Goal: Transaction & Acquisition: Purchase product/service

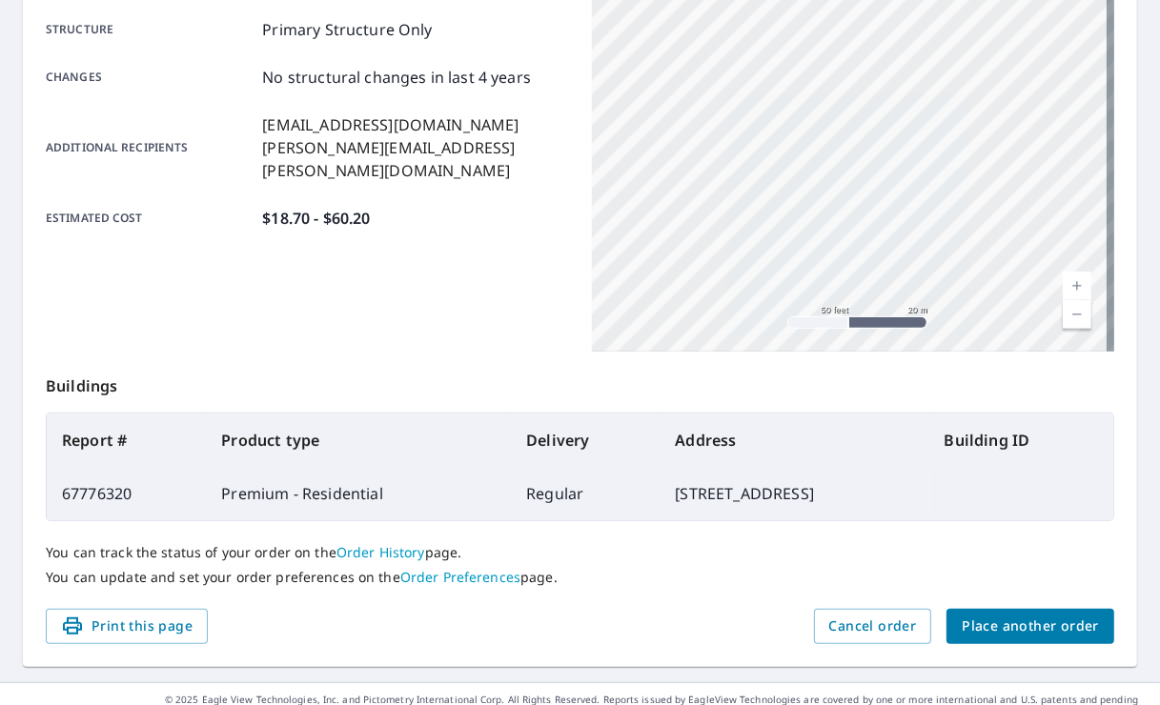
scroll to position [429, 0]
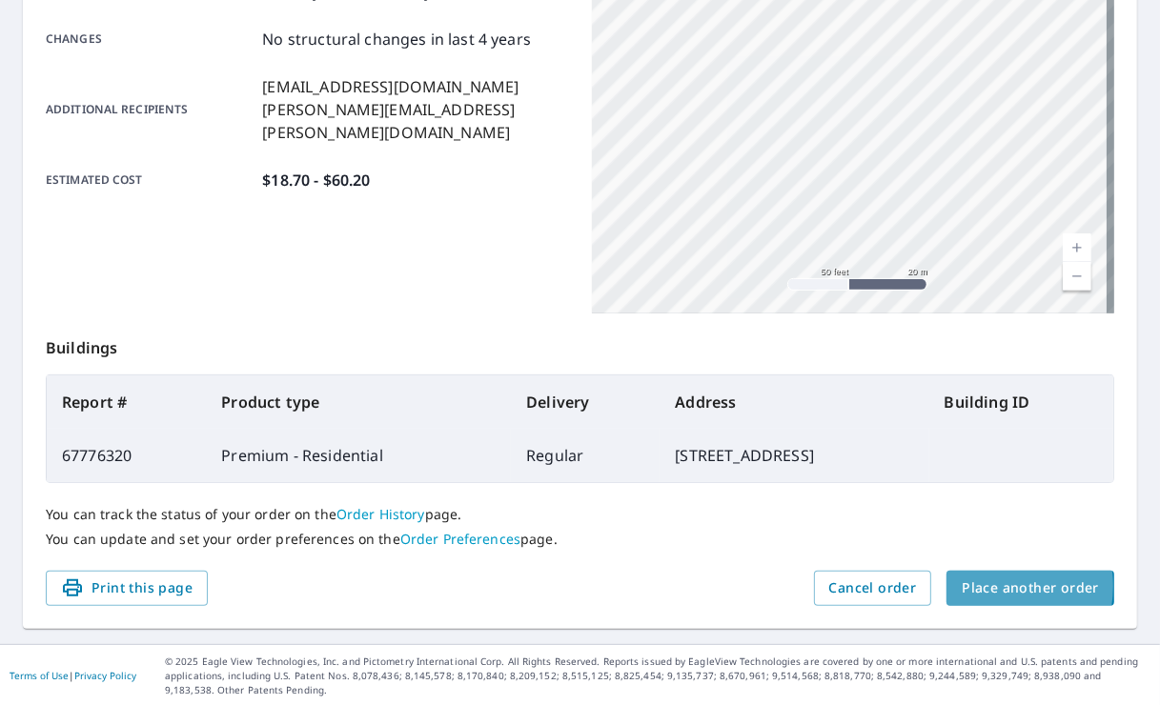
click at [972, 585] on span "Place another order" at bounding box center [1029, 589] width 137 height 24
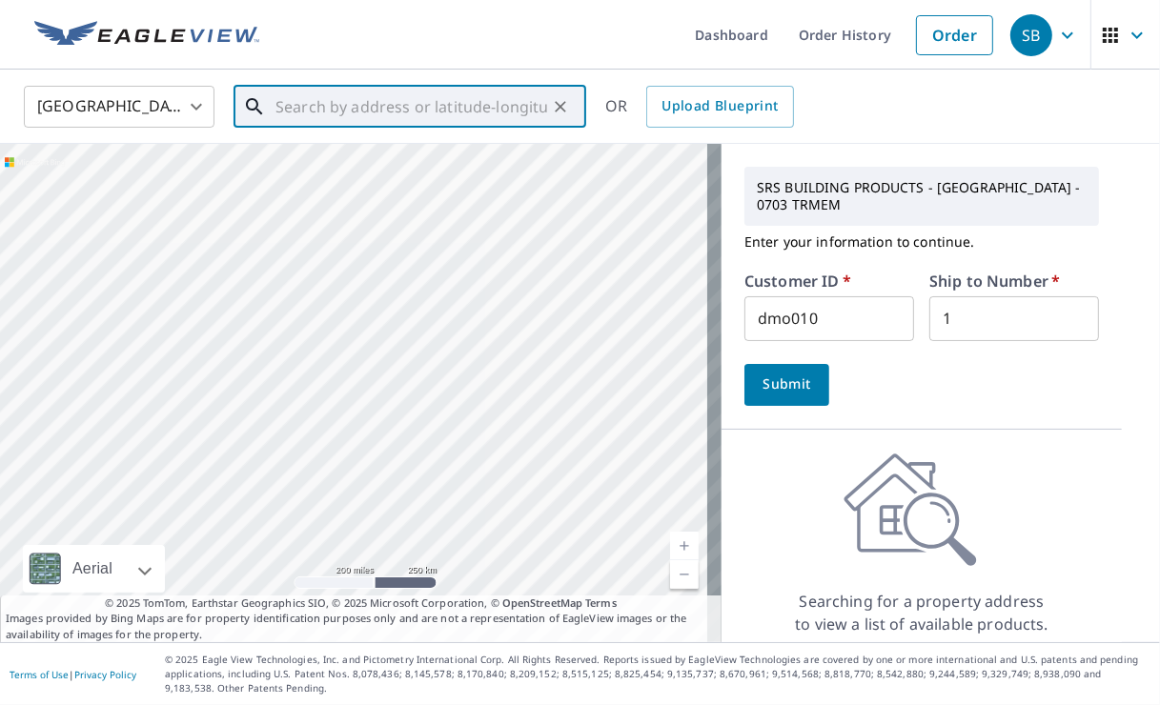
click at [297, 89] on input "text" at bounding box center [411, 106] width 272 height 53
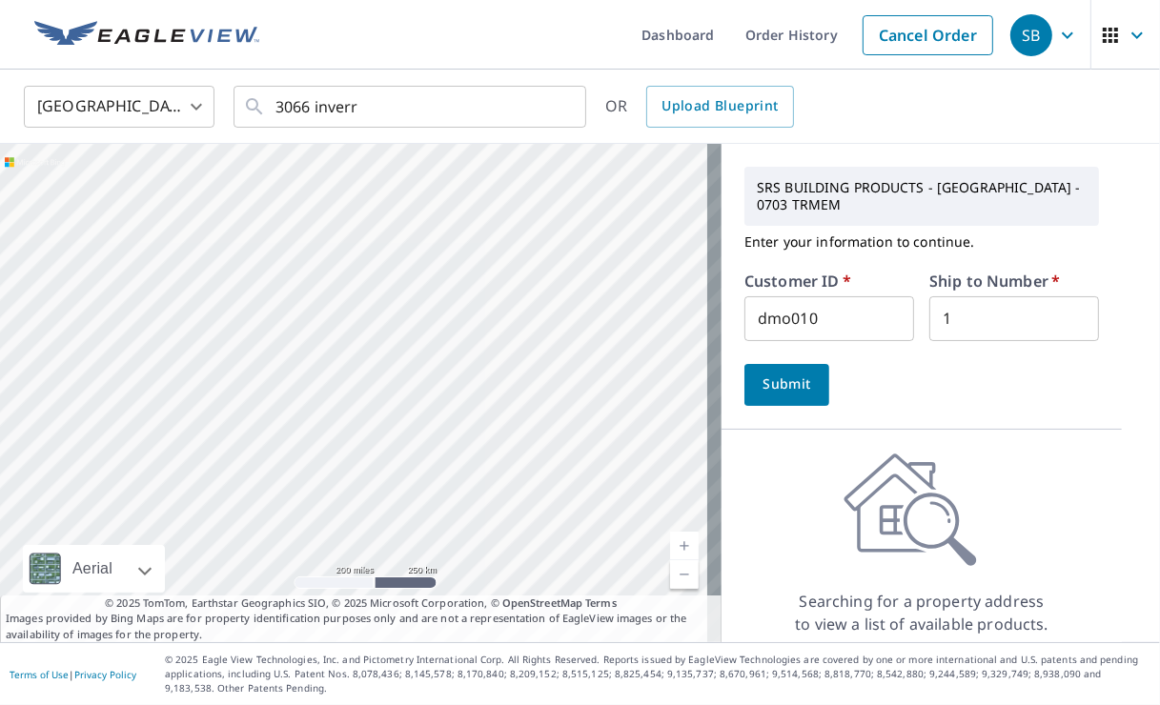
click at [1025, 96] on div "[GEOGRAPHIC_DATA] [GEOGRAPHIC_DATA] ​ 3066 inverr ​ OR Upload Blueprint" at bounding box center [573, 106] width 1127 height 45
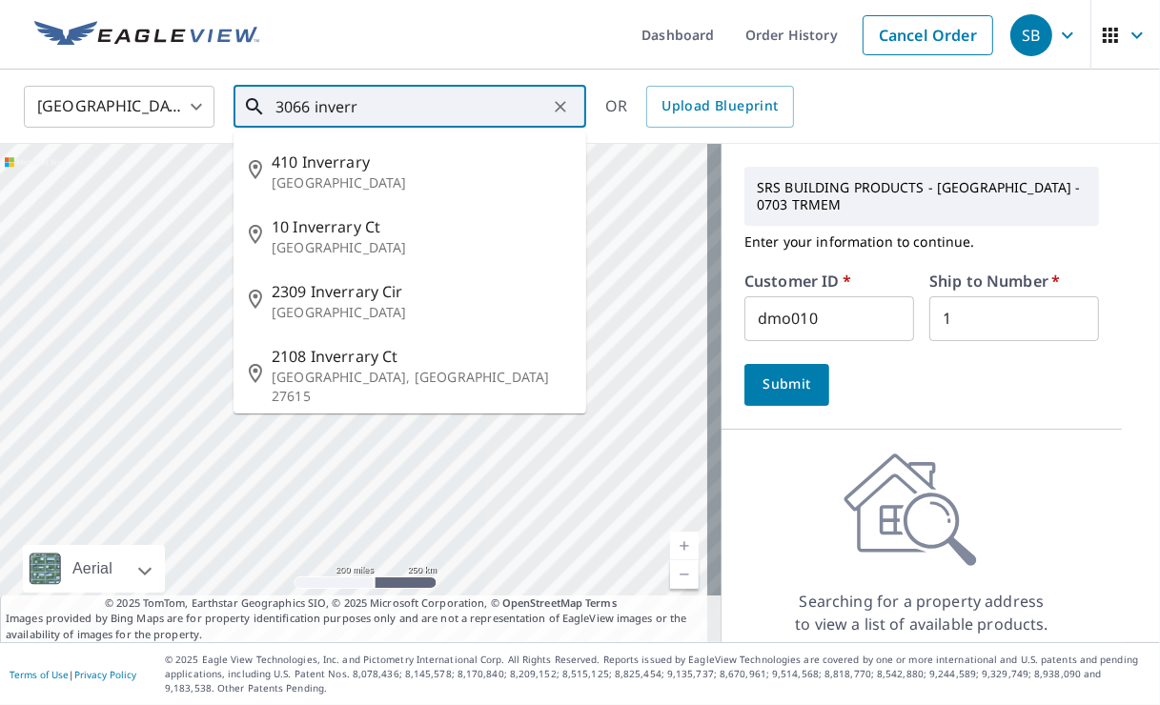
click at [411, 122] on input "3066 inverr" at bounding box center [411, 106] width 272 height 53
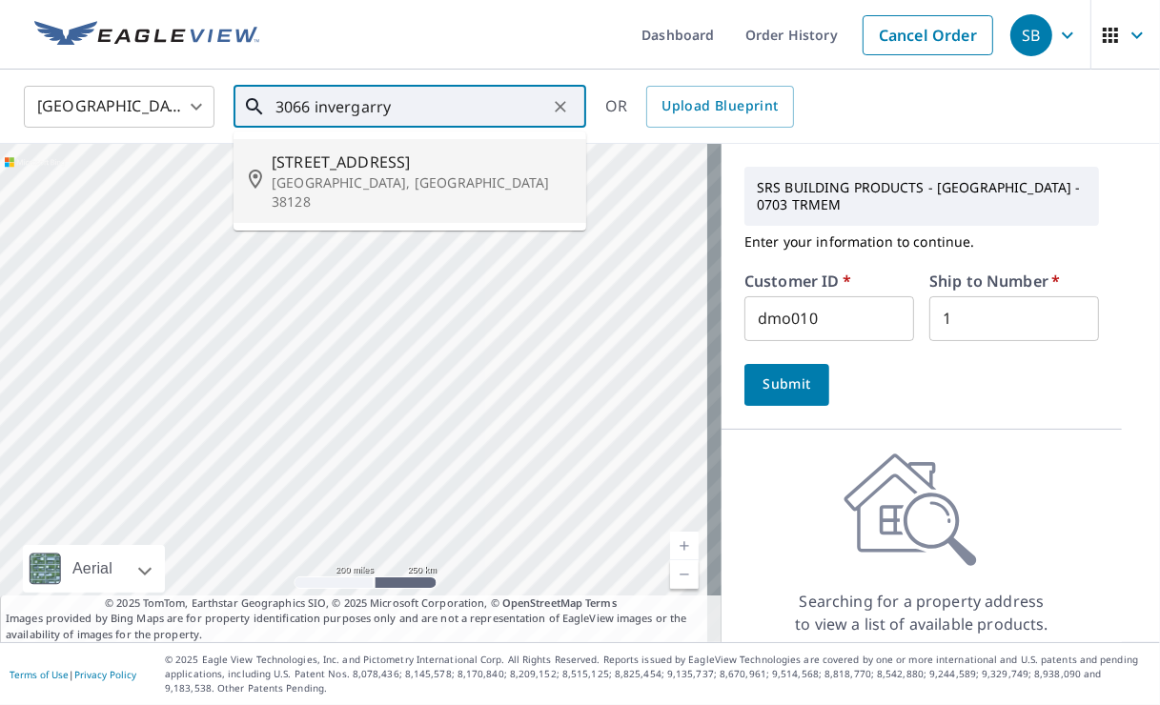
click at [395, 160] on span "[STREET_ADDRESS]" at bounding box center [421, 162] width 299 height 23
type input "[STREET_ADDRESS]"
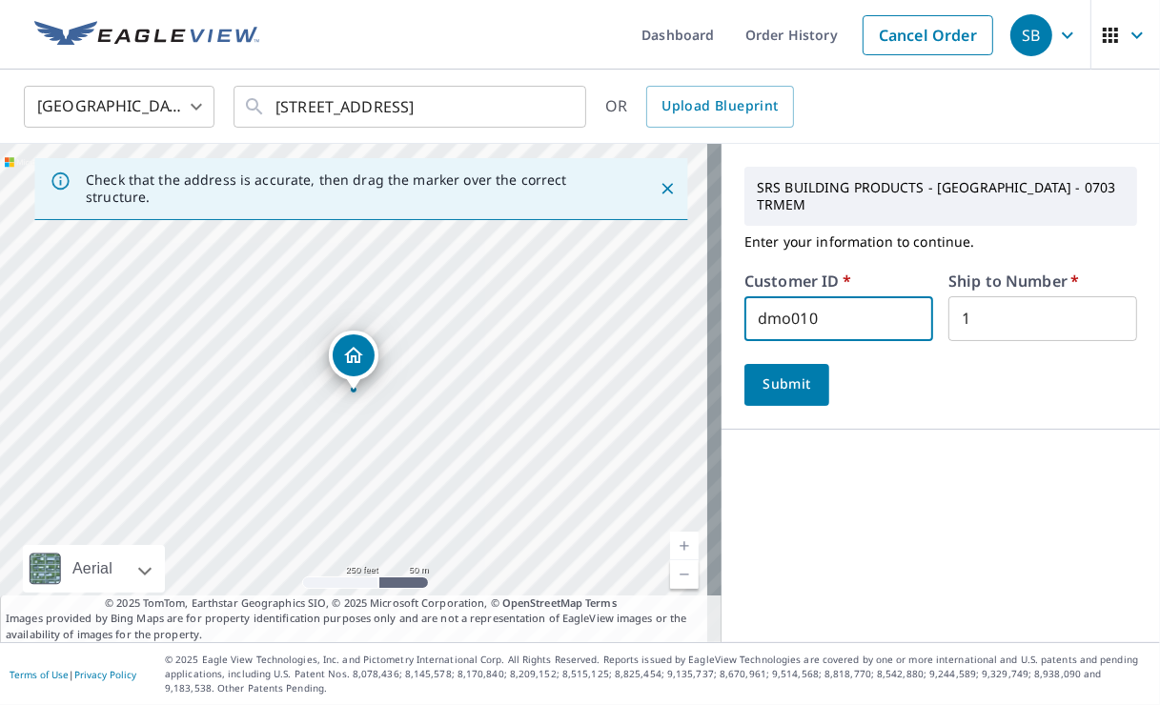
drag, startPoint x: 851, startPoint y: 311, endPoint x: 689, endPoint y: 301, distance: 162.3
click at [689, 301] on div "Check that the address is accurate, then drag the marker over the correct struc…" at bounding box center [580, 393] width 1160 height 498
click at [762, 296] on input "s" at bounding box center [838, 318] width 189 height 45
type input "S061472"
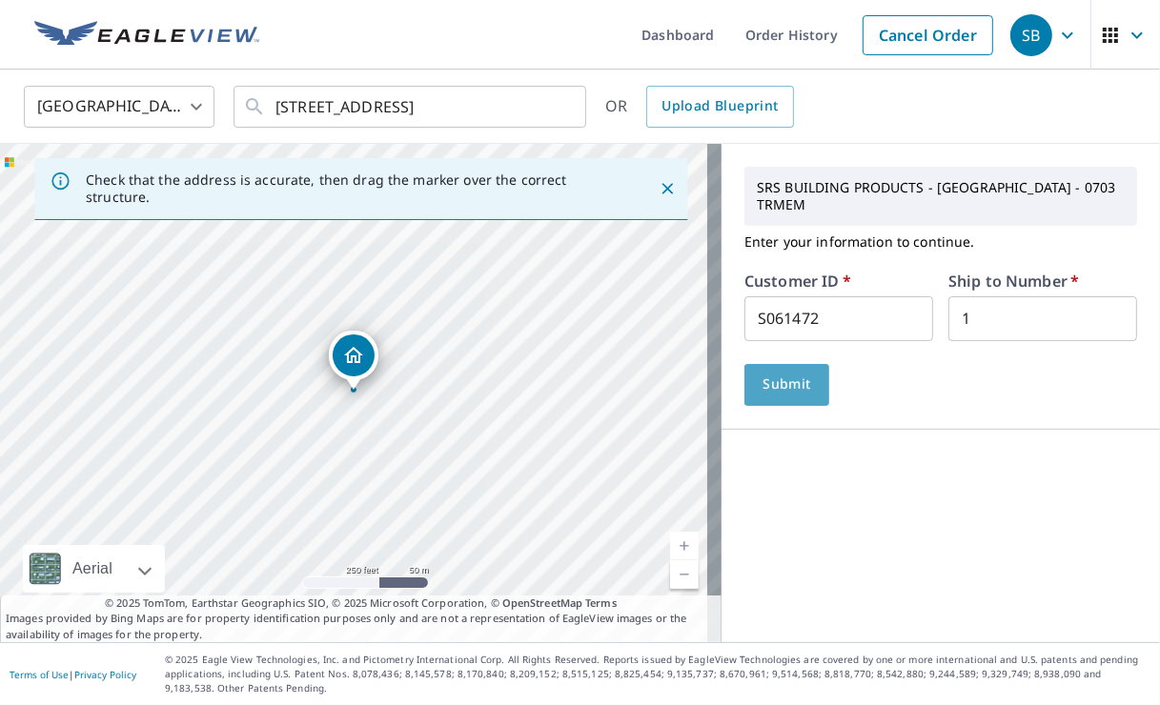
click at [792, 375] on span "Submit" at bounding box center [786, 385] width 54 height 24
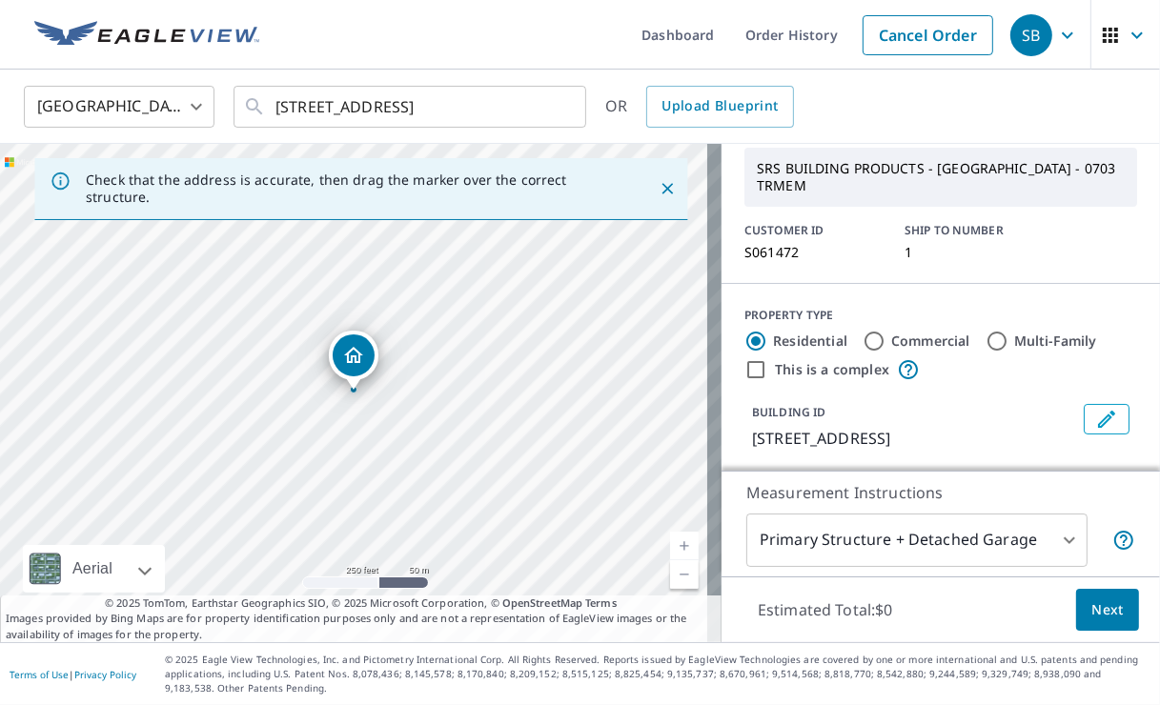
scroll to position [253, 0]
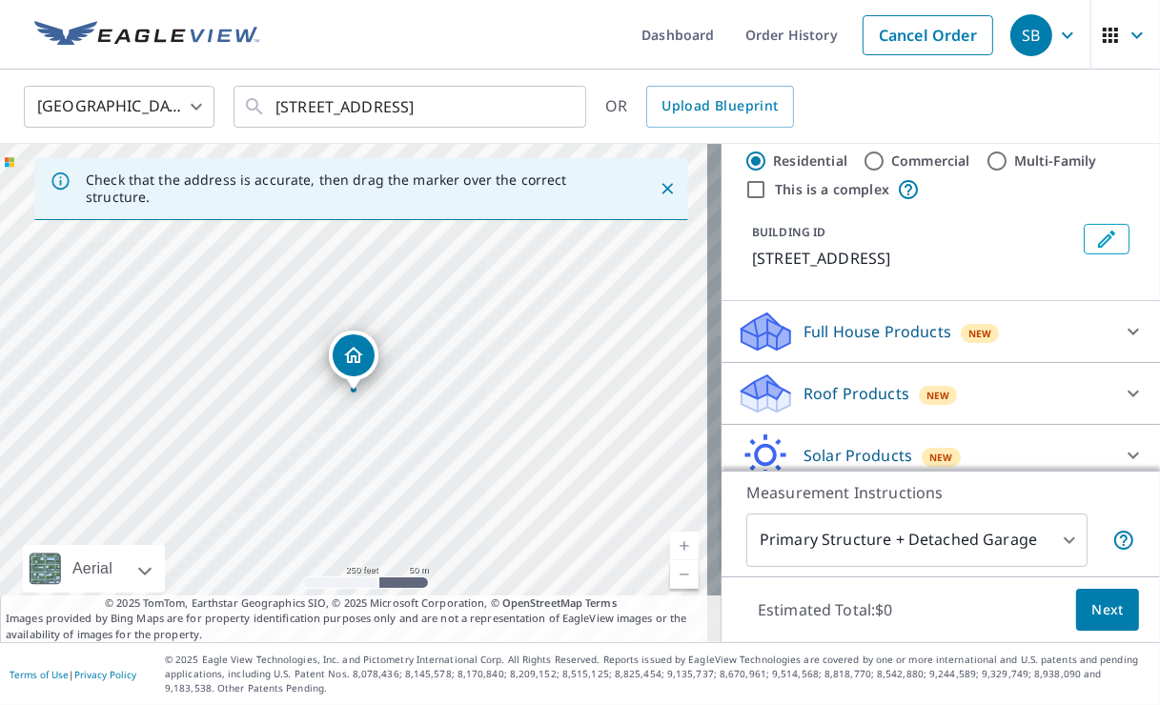
click at [810, 382] on p "Roof Products" at bounding box center [856, 393] width 106 height 23
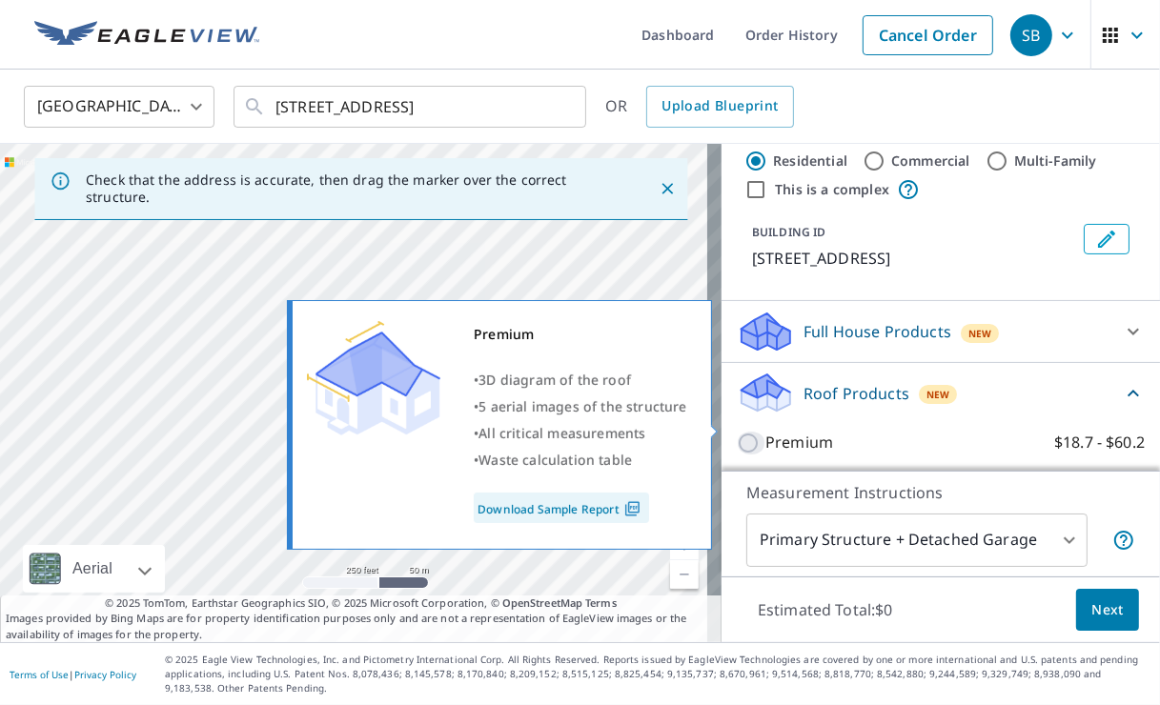
click at [737, 432] on input "Premium $18.7 - $60.2" at bounding box center [751, 443] width 29 height 23
checkbox input "true"
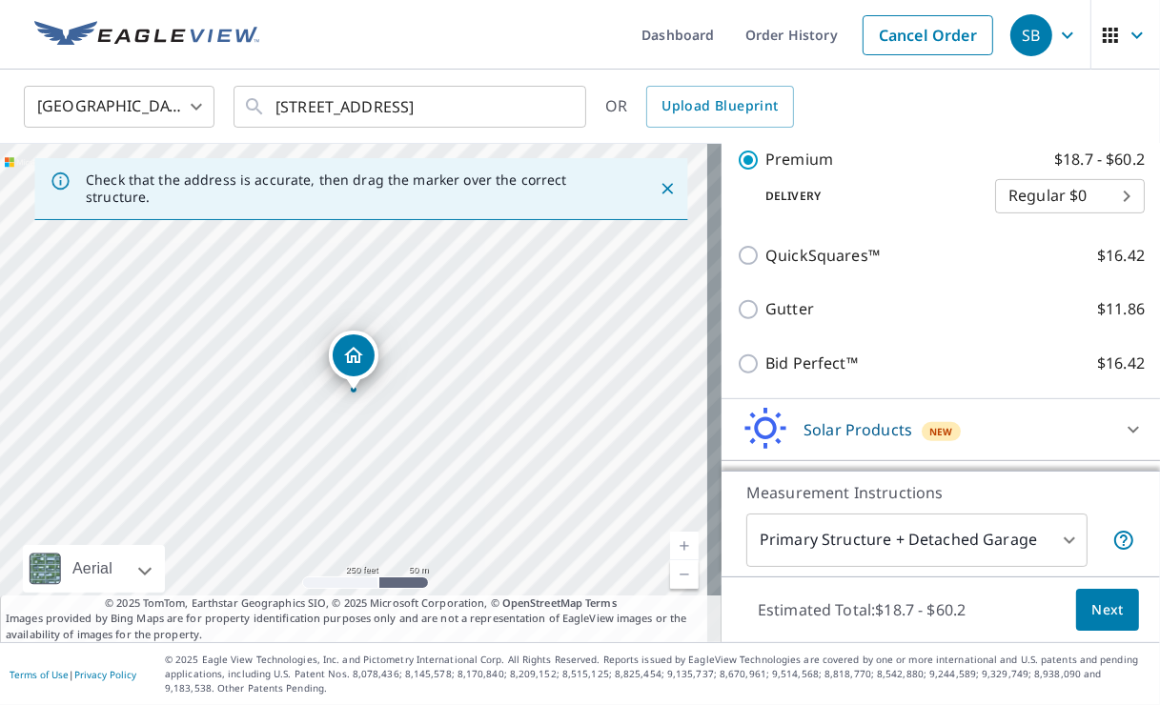
scroll to position [599, 0]
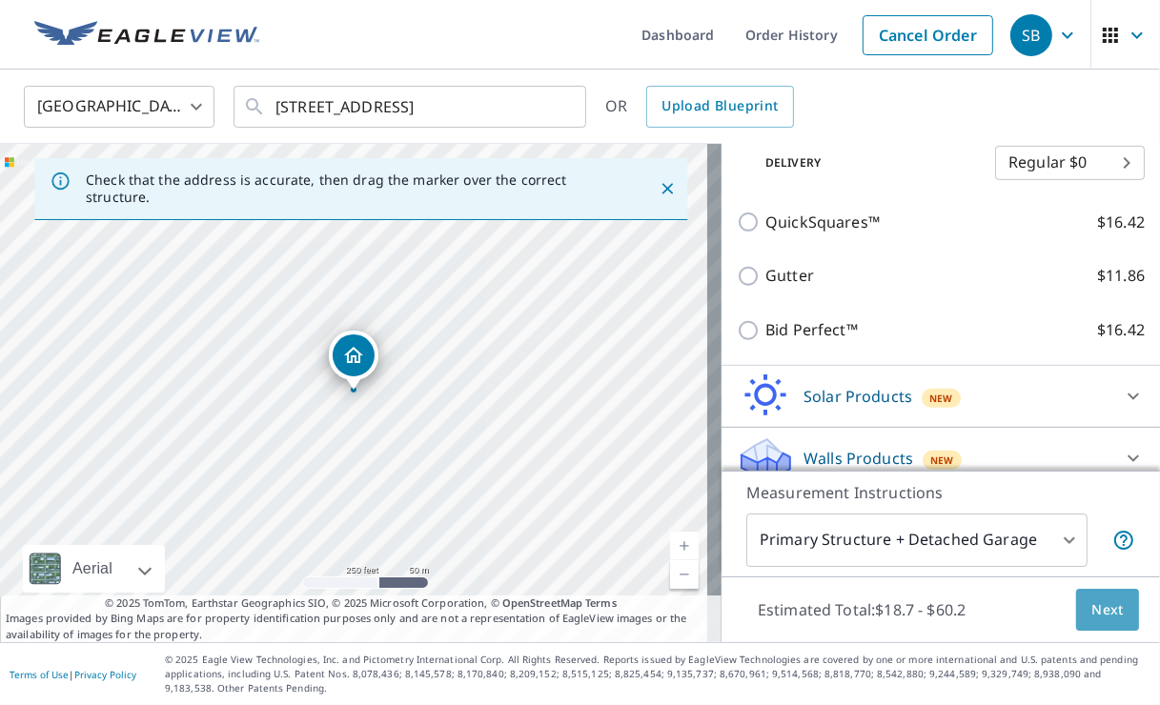
click at [1107, 616] on span "Next" at bounding box center [1107, 610] width 32 height 24
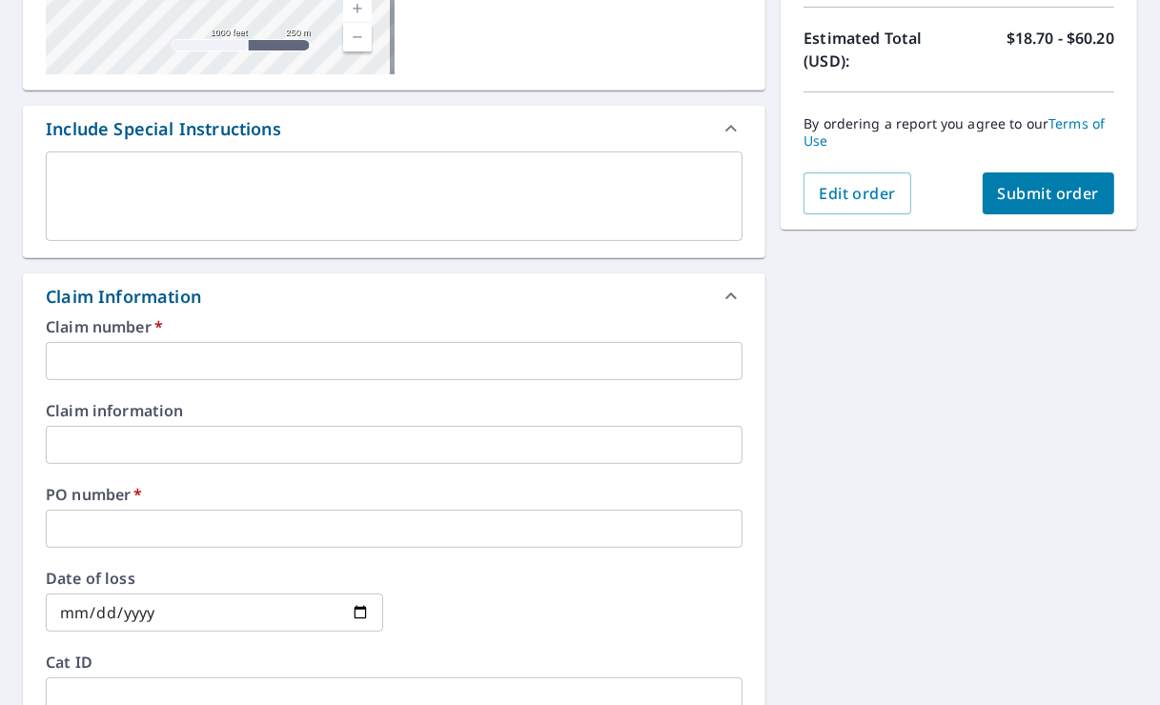
scroll to position [508, 0]
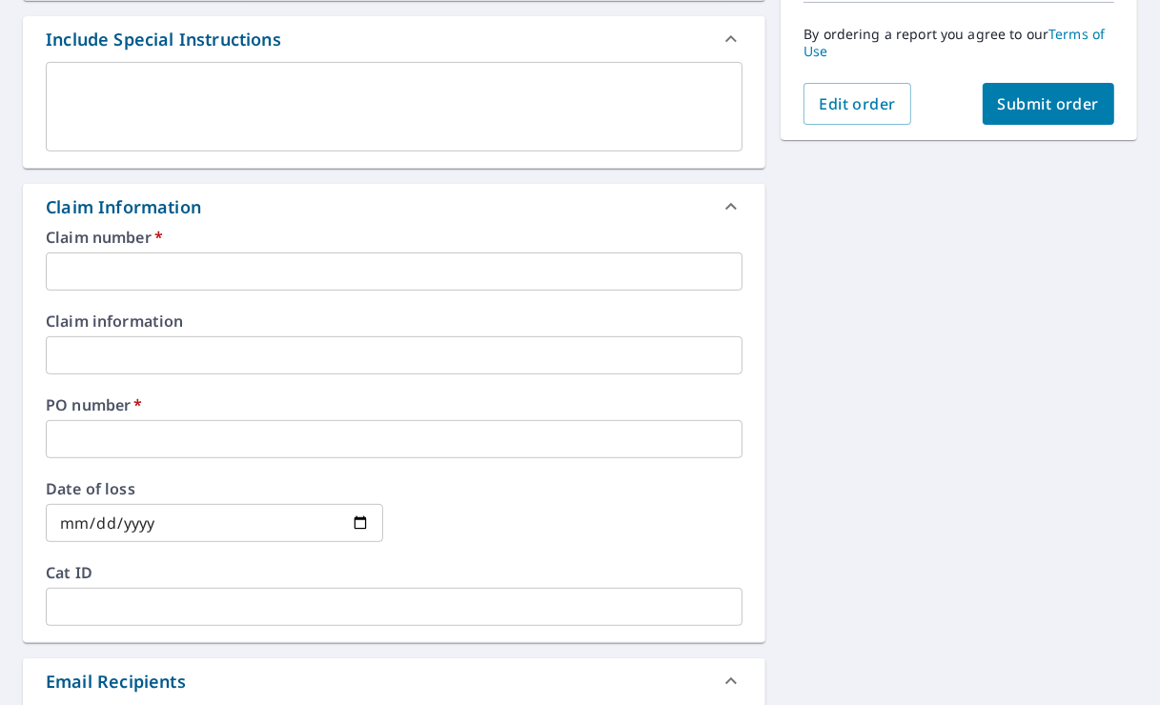
click at [138, 269] on input "text" at bounding box center [394, 272] width 697 height 38
drag, startPoint x: 922, startPoint y: 271, endPoint x: 910, endPoint y: 269, distance: 12.5
click at [923, 269] on div "[STREET_ADDRESS] Aerial Road A standard road map Aerial A detailed look from ab…" at bounding box center [580, 385] width 1160 height 1434
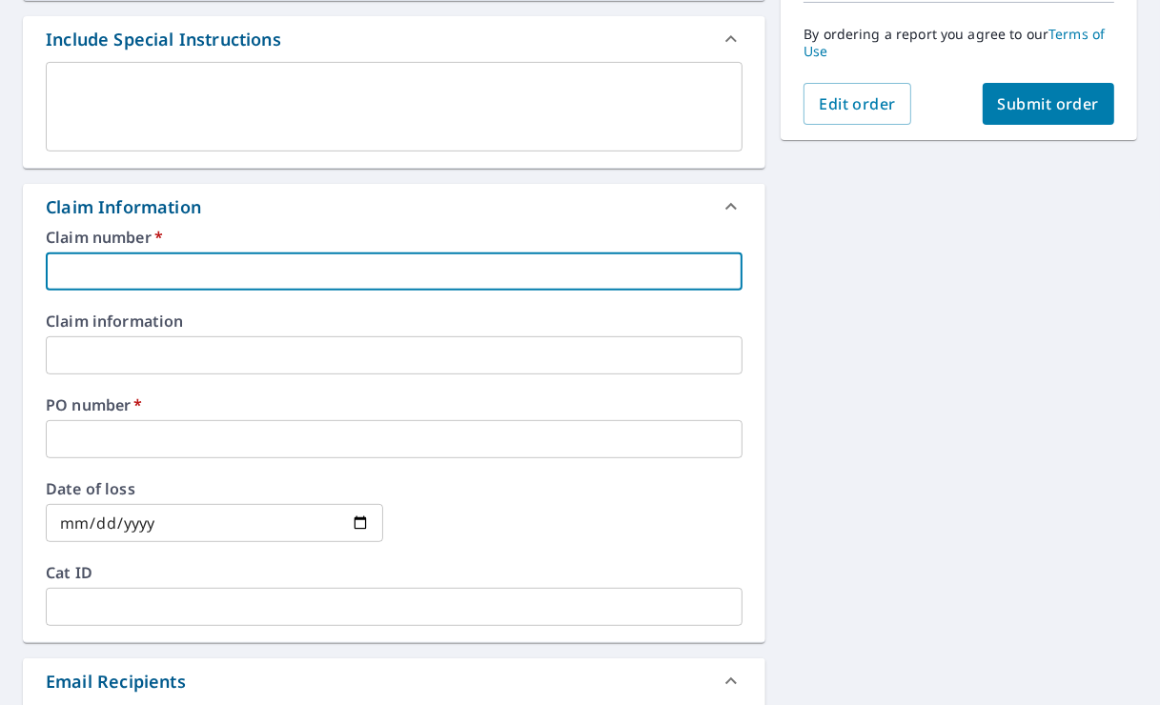
click at [136, 275] on input "text" at bounding box center [394, 272] width 697 height 38
type input "3"
checkbox input "true"
type input "30"
checkbox input "true"
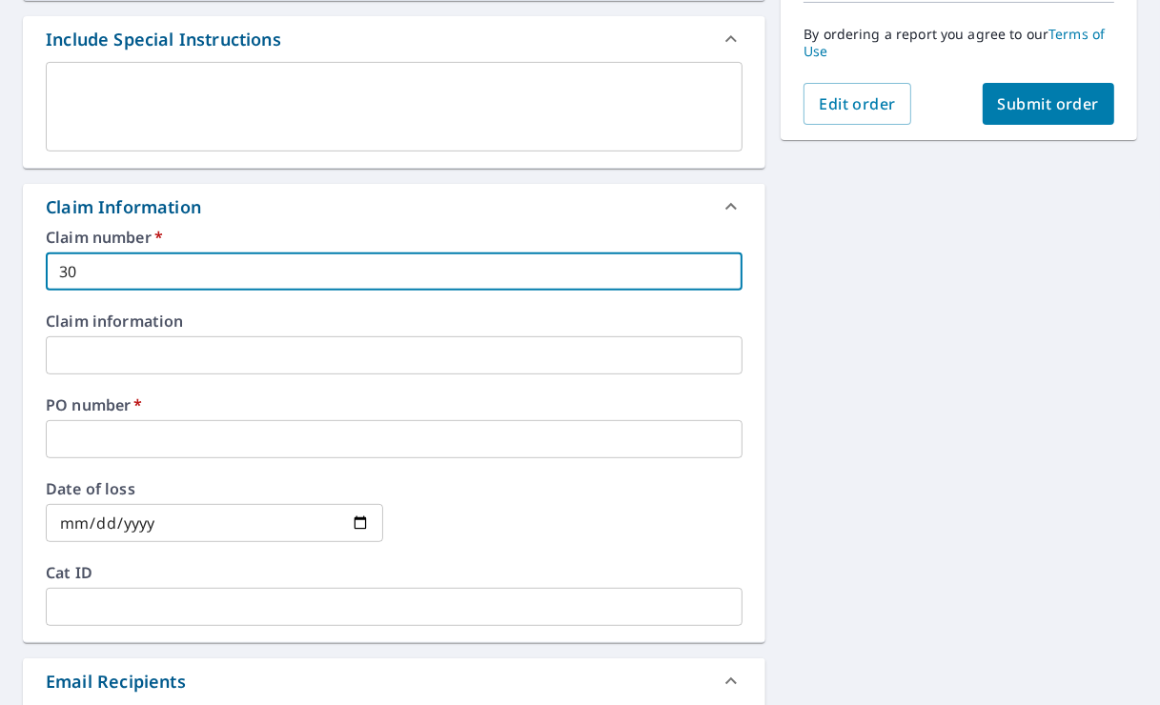
type input "306"
checkbox input "true"
type input "3066"
checkbox input "true"
type input "3066"
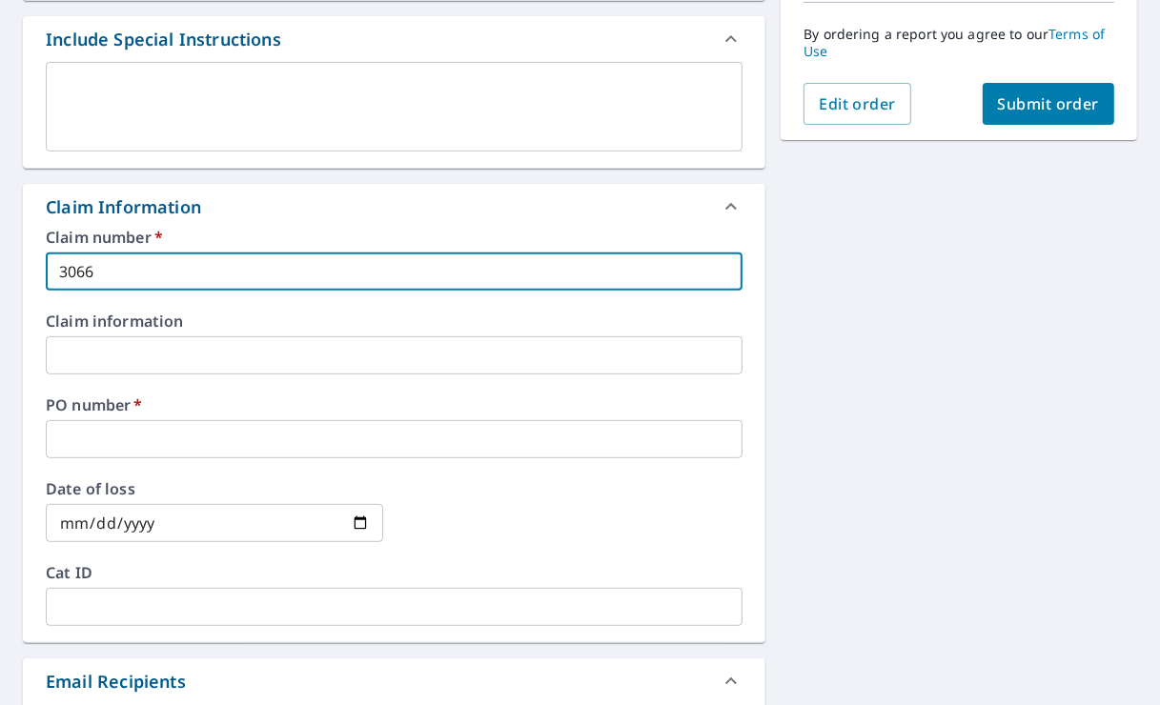
checkbox input "true"
type input "3066 i"
checkbox input "true"
type input "3066 in"
checkbox input "true"
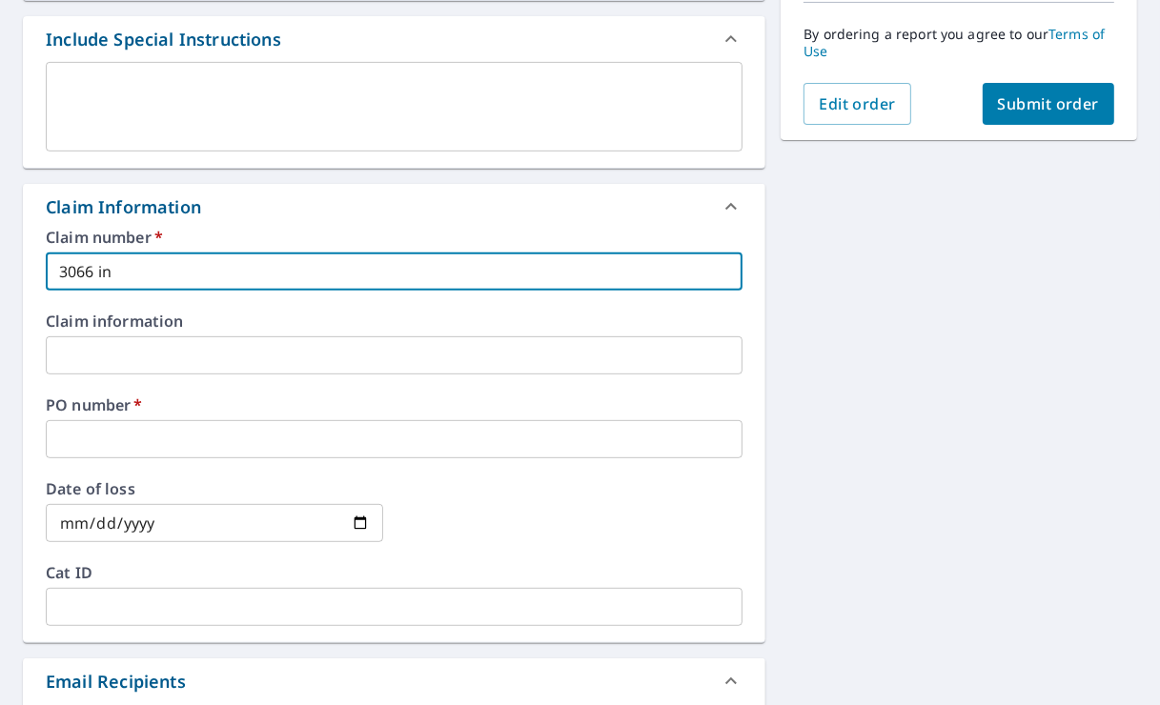
type input "3066 inv"
checkbox input "true"
type input "3066 inve"
checkbox input "true"
type input "3066 inver"
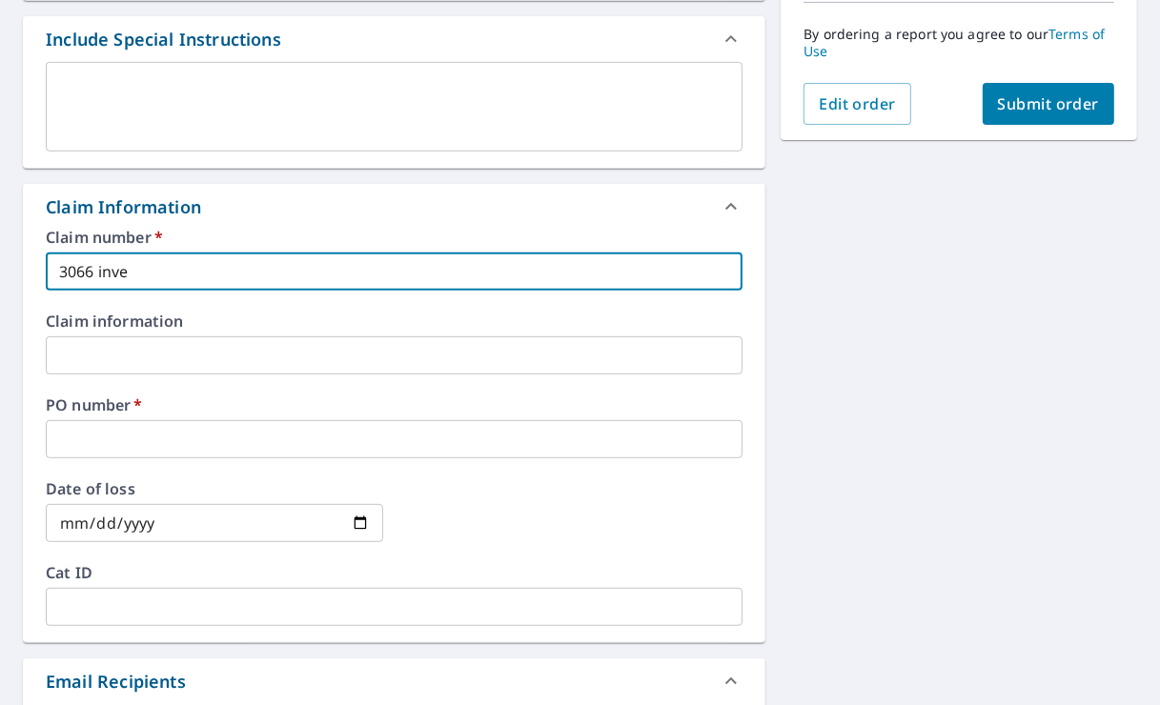
checkbox input "true"
type input "3066 inverg"
checkbox input "true"
type input "3066 inverga"
checkbox input "true"
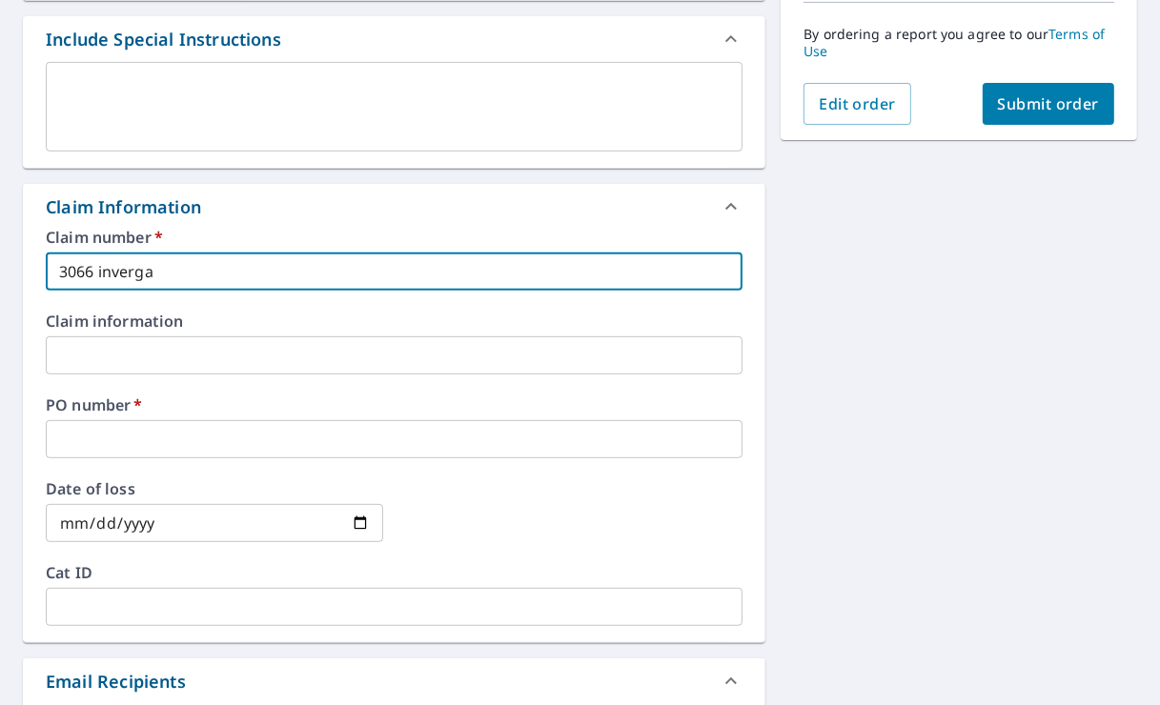
type input "3066 invergar"
checkbox input "true"
type input "3066 invergarr"
checkbox input "true"
type input "3066 invergarry"
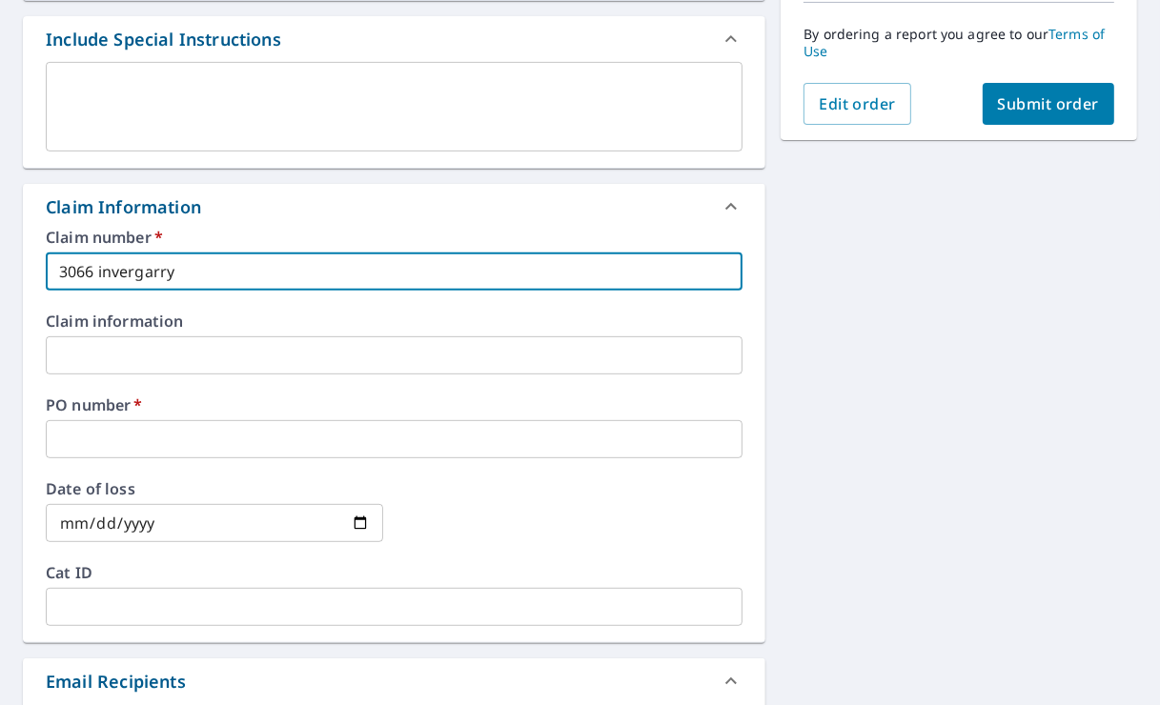
checkbox input "true"
type input "3066 invergarry"
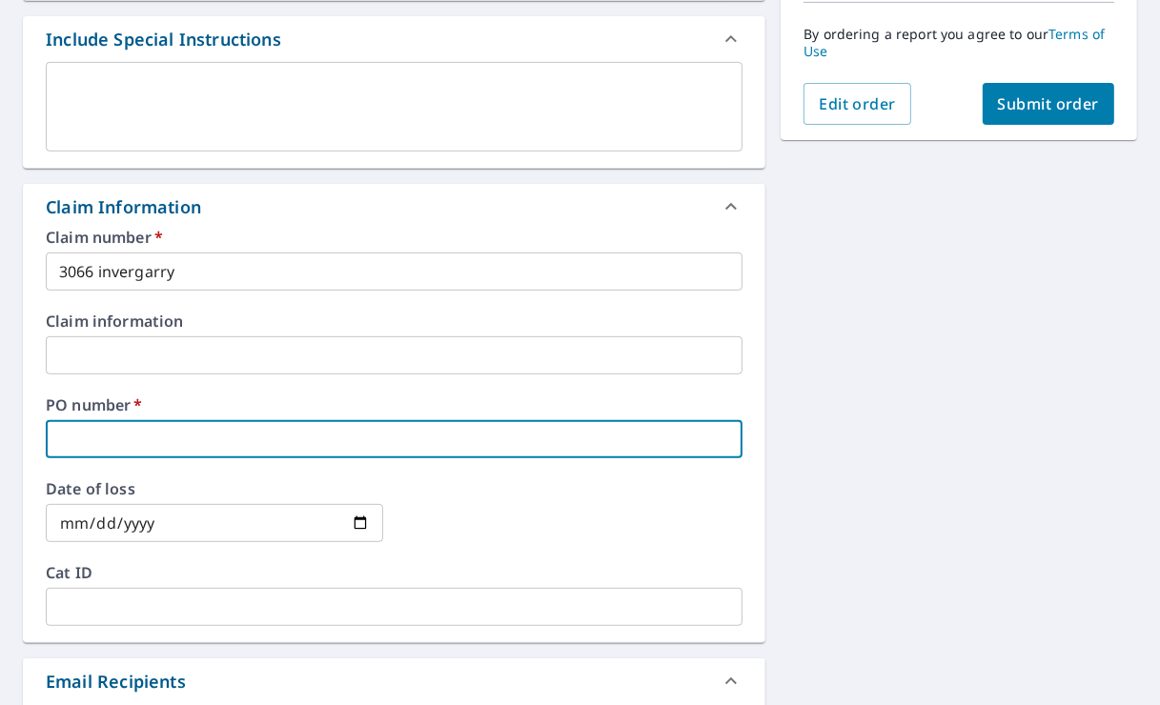
click at [112, 429] on input "text" at bounding box center [394, 439] width 697 height 38
type input "s"
checkbox input "true"
type input "s0"
checkbox input "true"
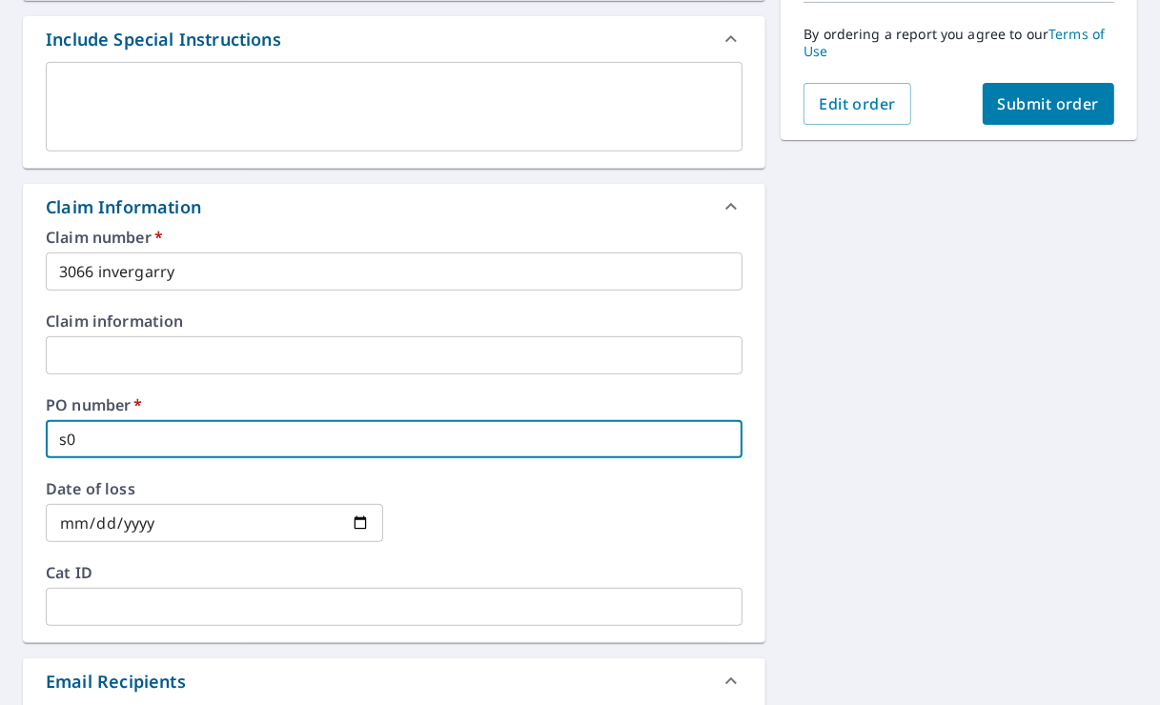
type input "s06"
checkbox input "true"
type input "s061"
checkbox input "true"
type input "s0614"
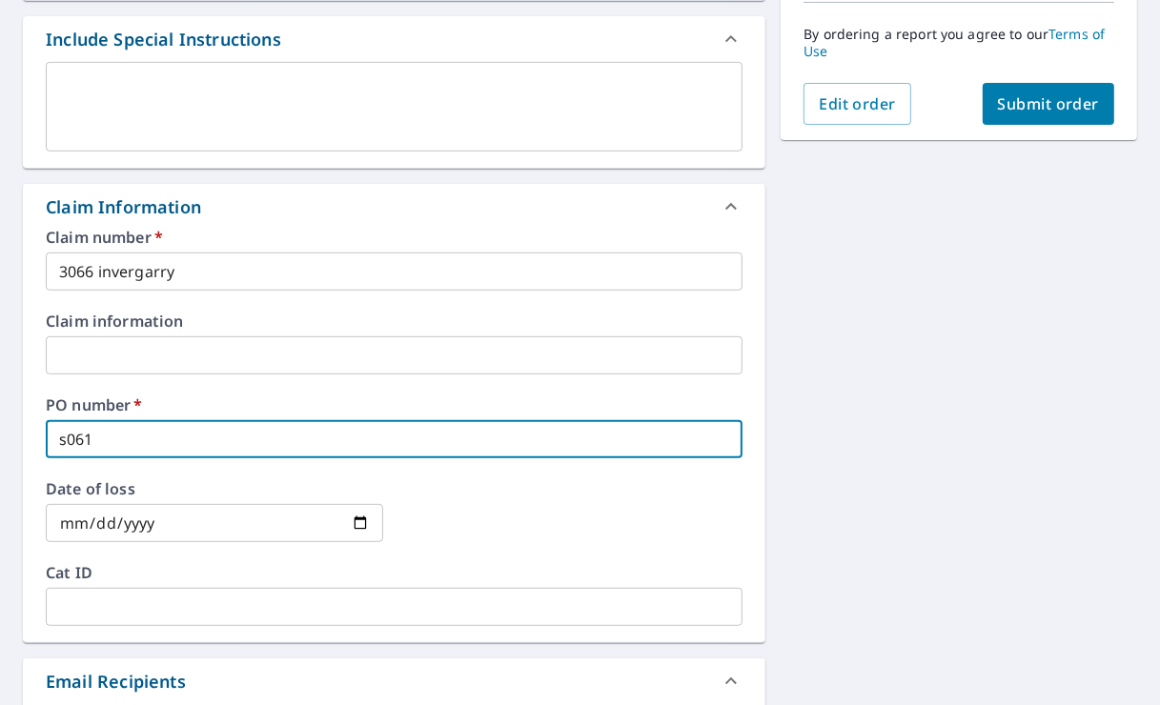
checkbox input "true"
type input "s06147"
checkbox input "true"
type input "s061472"
checkbox input "true"
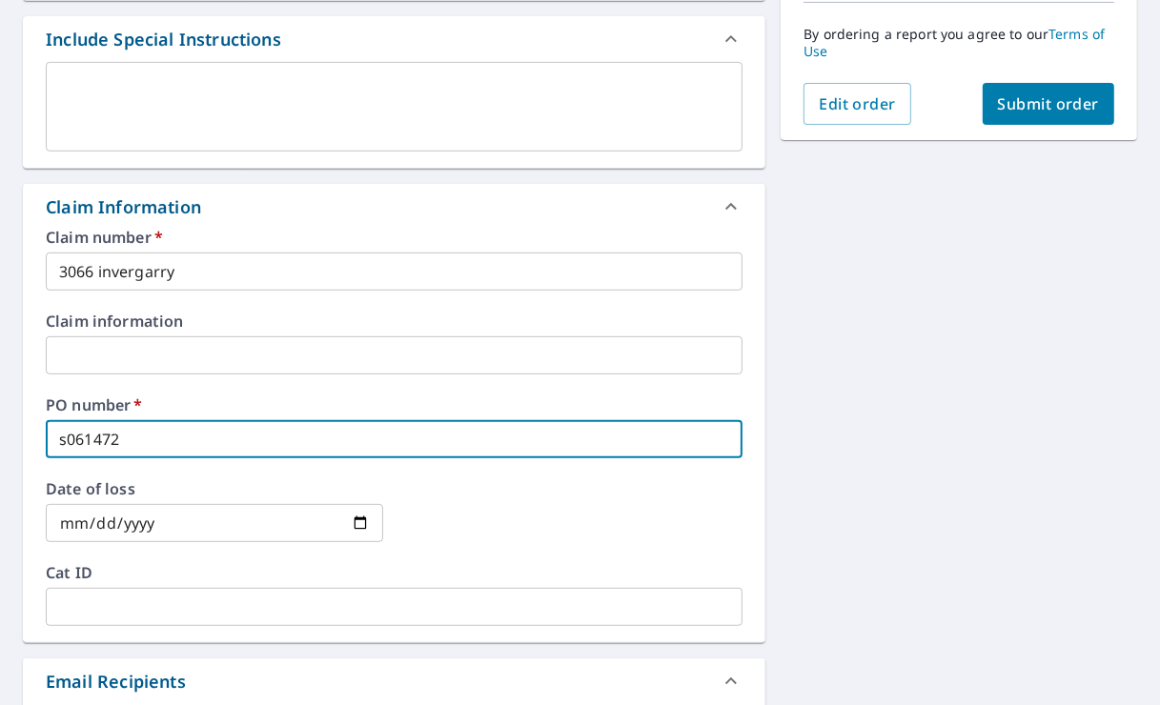
type input "s061472"
click at [1042, 93] on span "Submit order" at bounding box center [1049, 103] width 102 height 21
checkbox input "true"
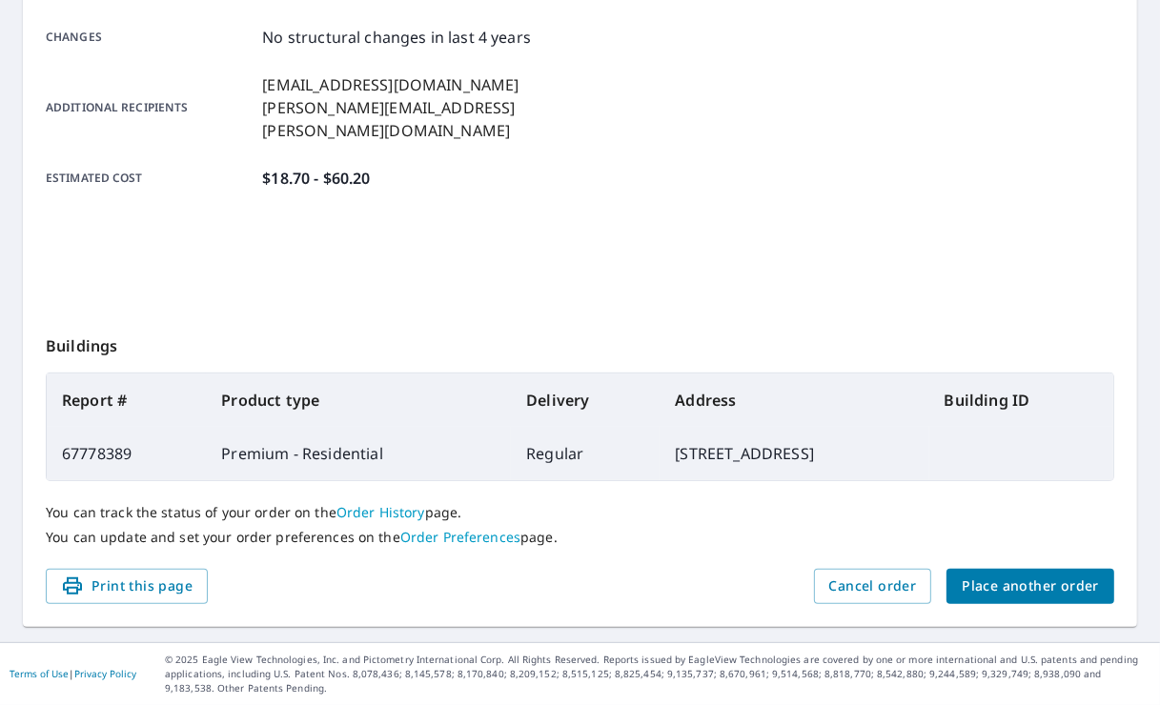
scroll to position [429, 0]
